Goal: Register for event/course

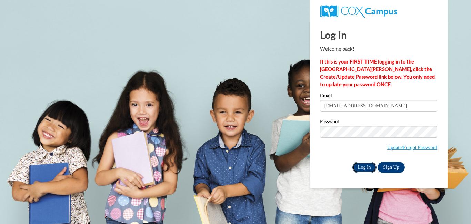
click at [363, 167] on input "Log In" at bounding box center [364, 167] width 24 height 11
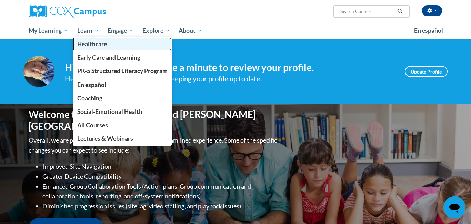
click at [87, 44] on span "Healthcare" at bounding box center [92, 43] width 30 height 7
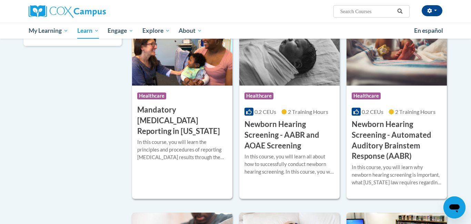
scroll to position [112, 0]
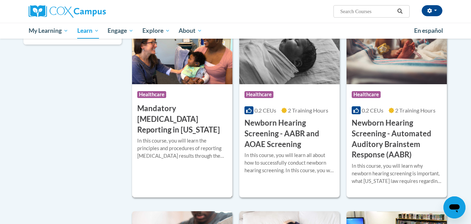
click at [159, 112] on h3 "Mandatory Audiology Reporting in Georgia" at bounding box center [182, 119] width 90 height 32
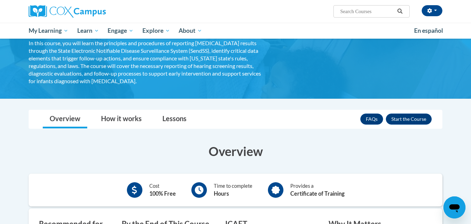
scroll to position [65, 0]
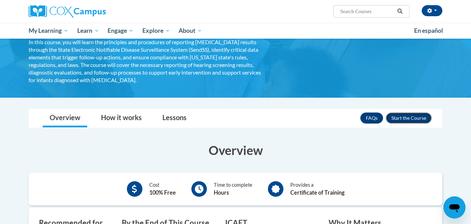
click at [412, 114] on button "Enroll" at bounding box center [409, 117] width 46 height 11
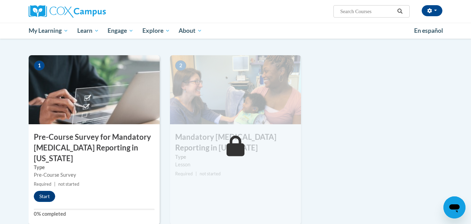
scroll to position [176, 0]
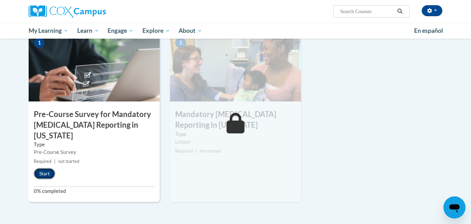
click at [45, 168] on button "Start" at bounding box center [44, 173] width 21 height 11
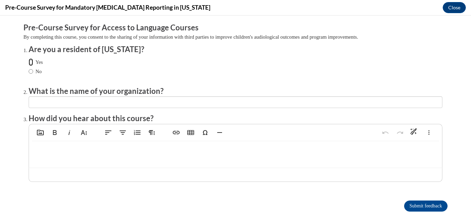
click at [30, 62] on input "Yes" at bounding box center [31, 62] width 4 height 8
radio input "true"
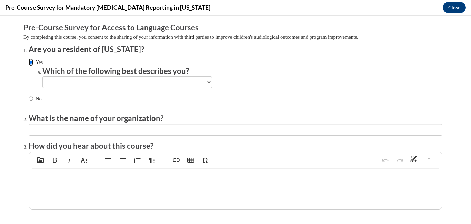
scroll to position [0, 0]
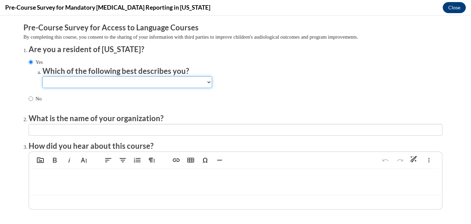
click at [57, 80] on select "Newborn hearing screener in a birthing facility (a) Newborn hearing screener wi…" at bounding box center [127, 82] width 170 height 12
select select "c492e8d7-1f4f-4cd4-a637-c15658a2c4dd"
click at [42, 76] on select "Newborn hearing screener in a birthing facility (a) Newborn hearing screener wi…" at bounding box center [127, 82] width 170 height 12
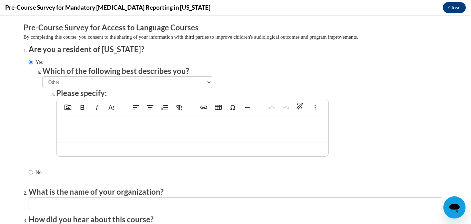
click at [81, 127] on p at bounding box center [192, 127] width 258 height 8
type textarea "<p>Special Education Para</p>"
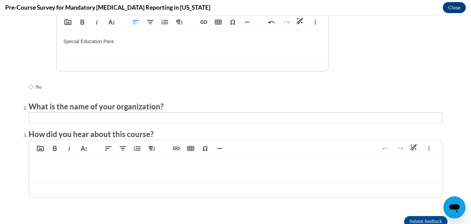
scroll to position [88, 0]
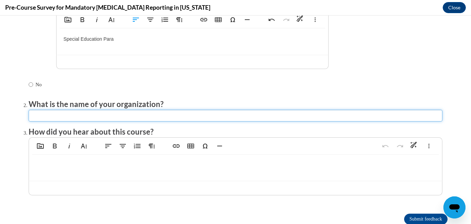
click at [40, 118] on input "textbox" at bounding box center [236, 116] width 414 height 12
type input "Towns County Schools"
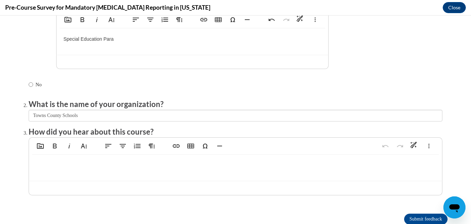
click at [72, 175] on div at bounding box center [235, 167] width 413 height 26
type textarea "<p>Have been working on other [PERSON_NAME] Campus courses.</p>"
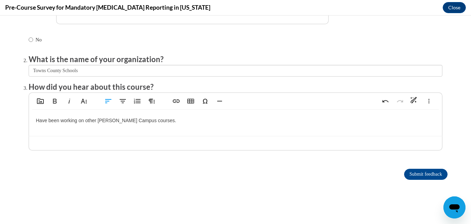
scroll to position [136, 0]
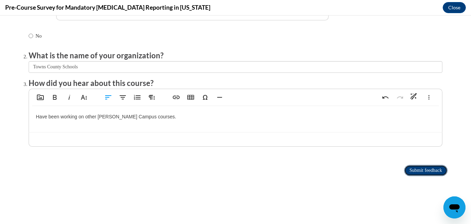
click at [419, 169] on input "Submit feedback" at bounding box center [425, 170] width 43 height 11
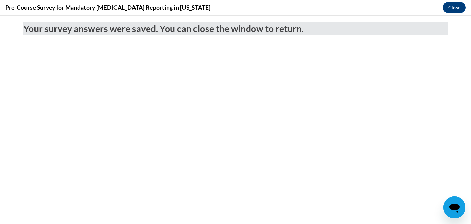
scroll to position [0, 0]
click at [457, 9] on button "Close" at bounding box center [454, 7] width 23 height 11
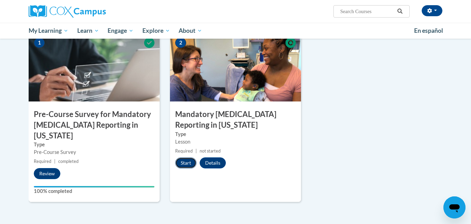
click at [180, 157] on button "Start" at bounding box center [185, 162] width 21 height 11
